Goal: Information Seeking & Learning: Learn about a topic

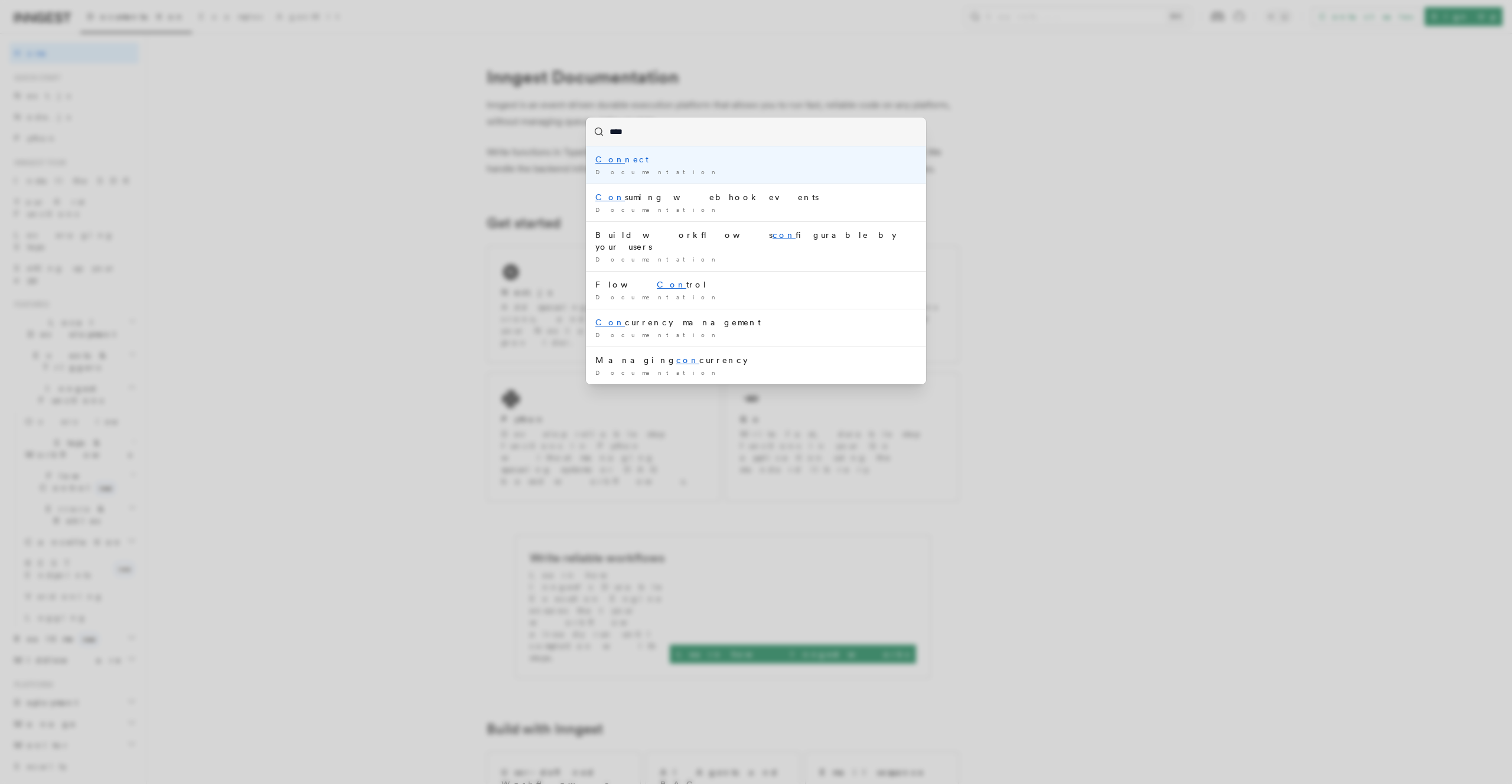
type input "*****"
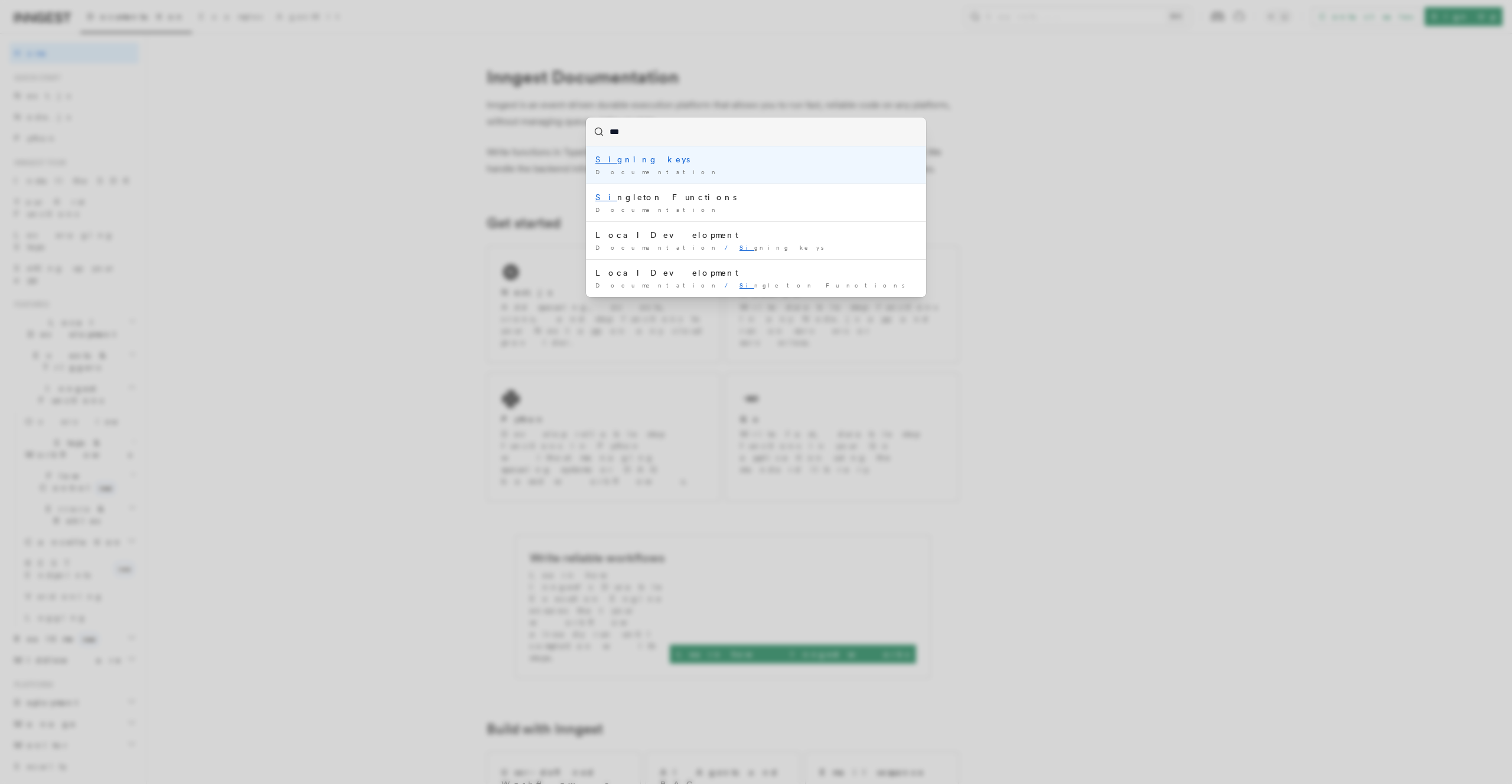
type input "****"
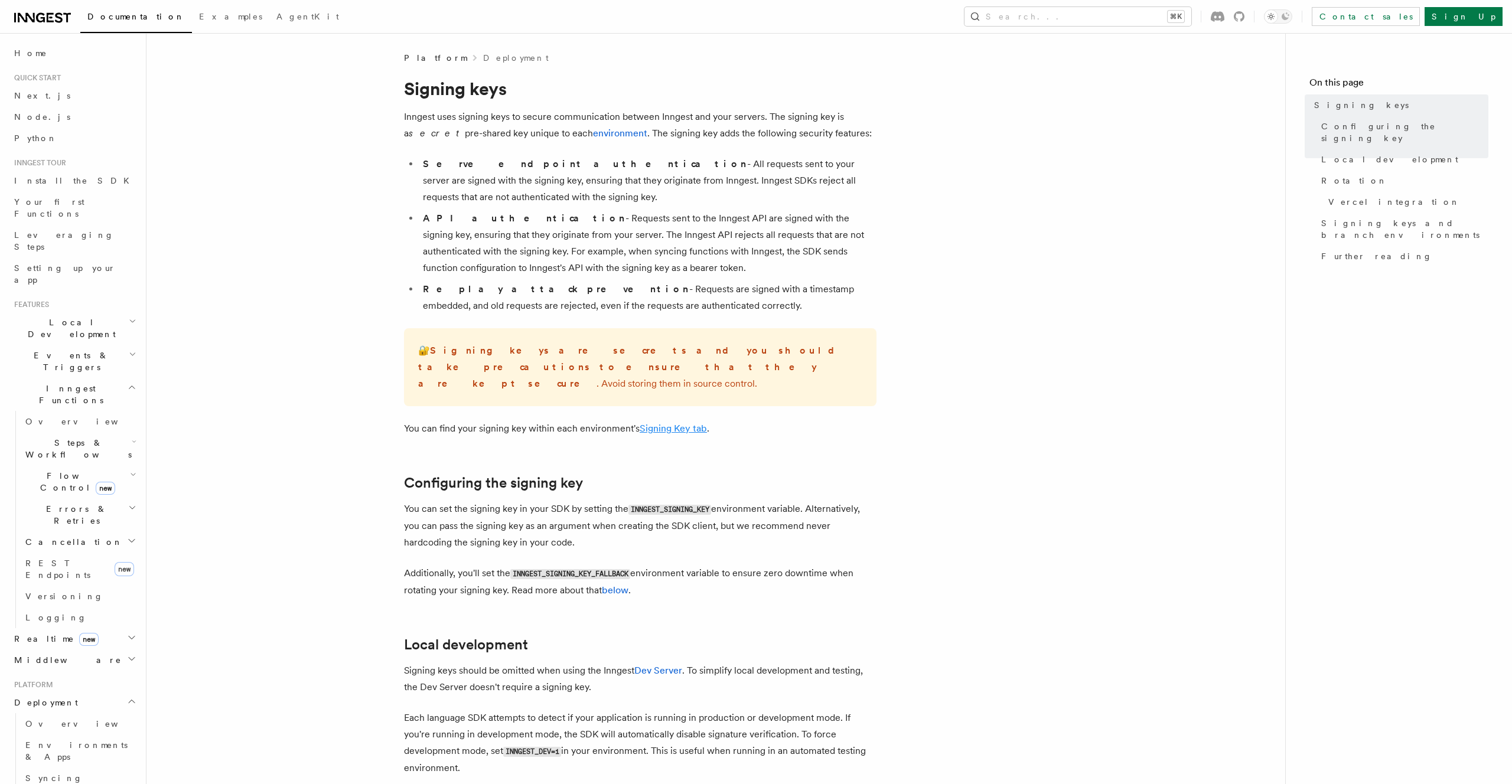
click at [677, 423] on link "Signing Key tab" at bounding box center [673, 428] width 68 height 11
